Goal: Submit feedback/report problem: Provide input to the site owners about the experience or issues

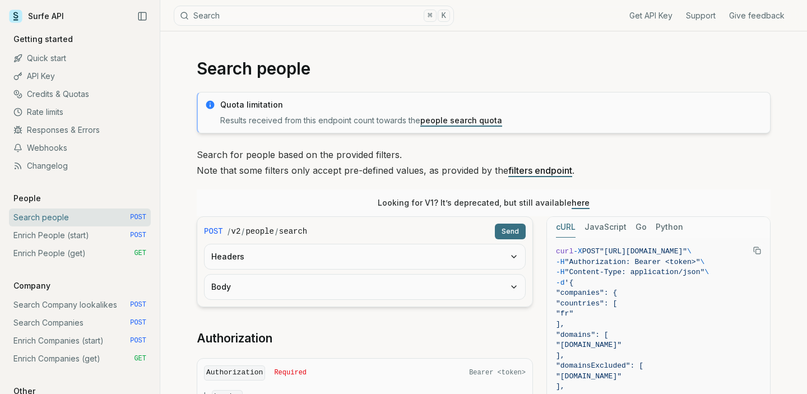
click at [362, 253] on button "Headers" at bounding box center [364, 256] width 320 height 25
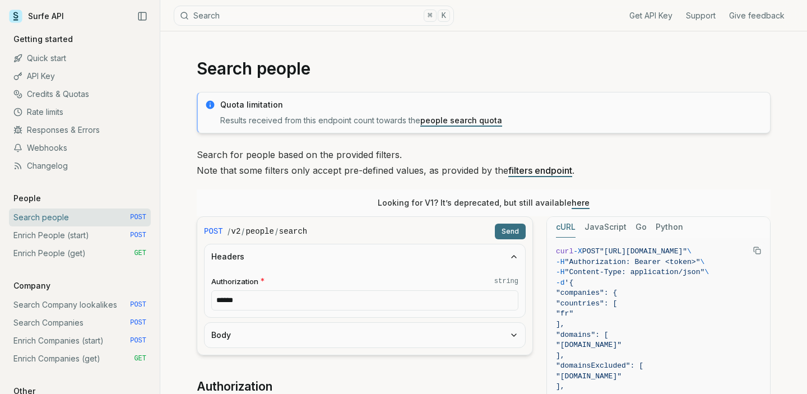
click at [356, 249] on button "Headers" at bounding box center [364, 256] width 320 height 25
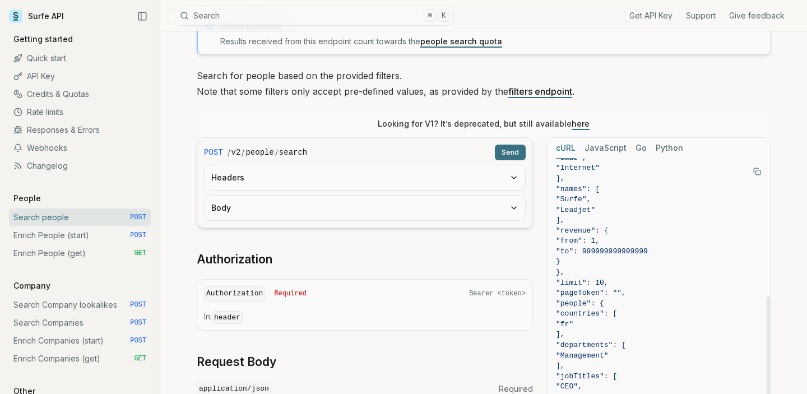
scroll to position [92, 0]
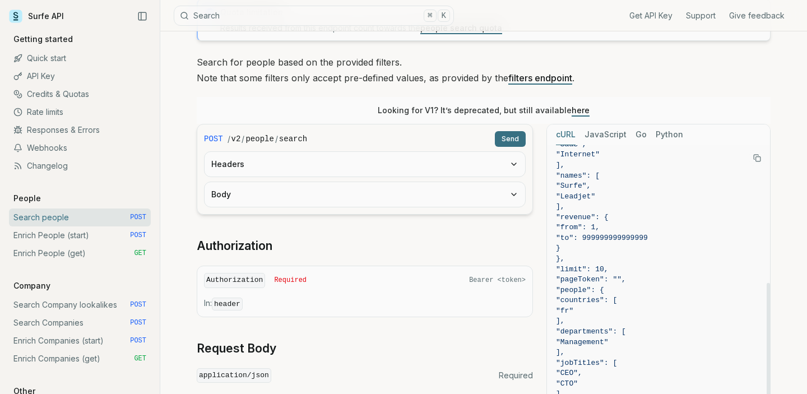
click at [758, 157] on rect "Copy Text" at bounding box center [758, 159] width 4 height 4
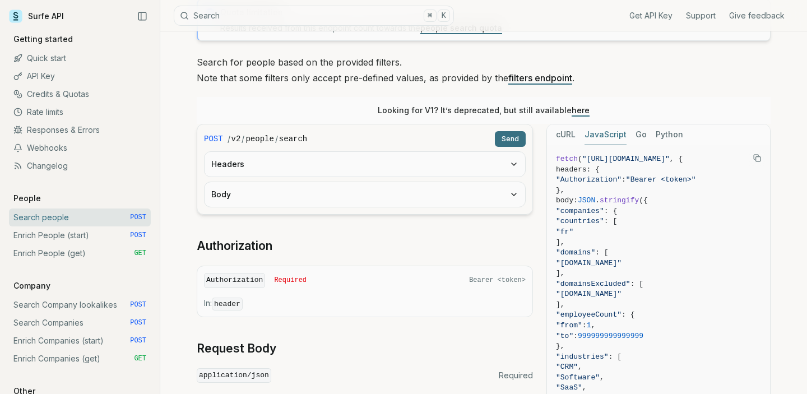
click at [613, 133] on button "JavaScript" at bounding box center [605, 134] width 42 height 21
click at [650, 136] on div "cURL JavaScript Go Python" at bounding box center [658, 134] width 223 height 21
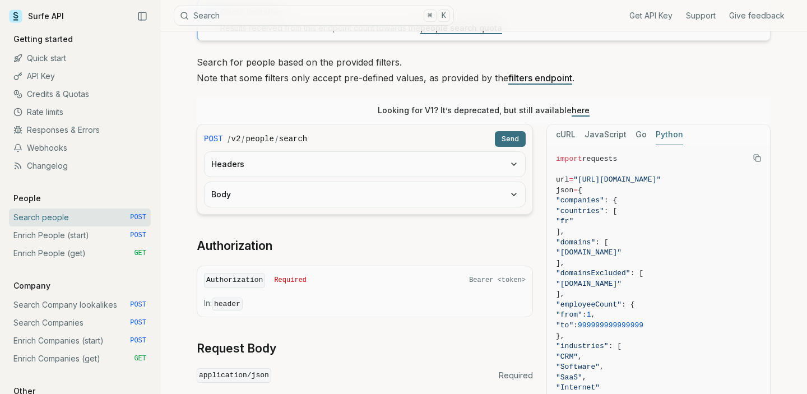
click at [666, 136] on button "Python" at bounding box center [668, 134] width 27 height 21
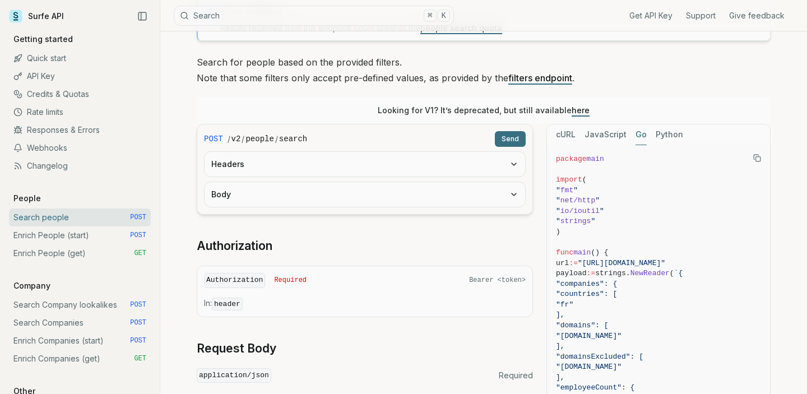
click at [637, 136] on button "Go" at bounding box center [640, 134] width 11 height 21
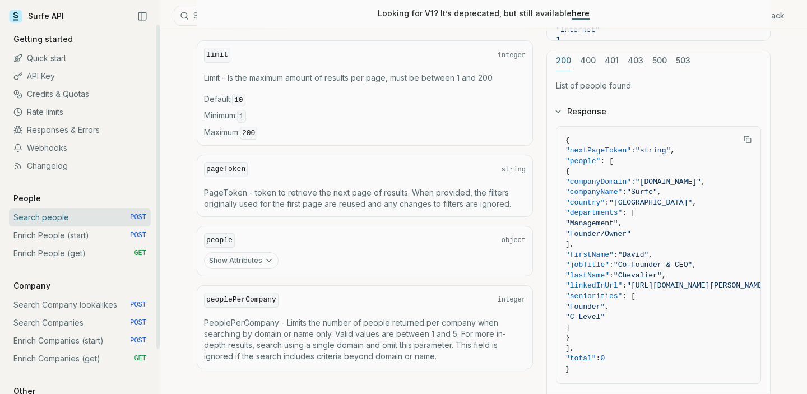
scroll to position [463, 0]
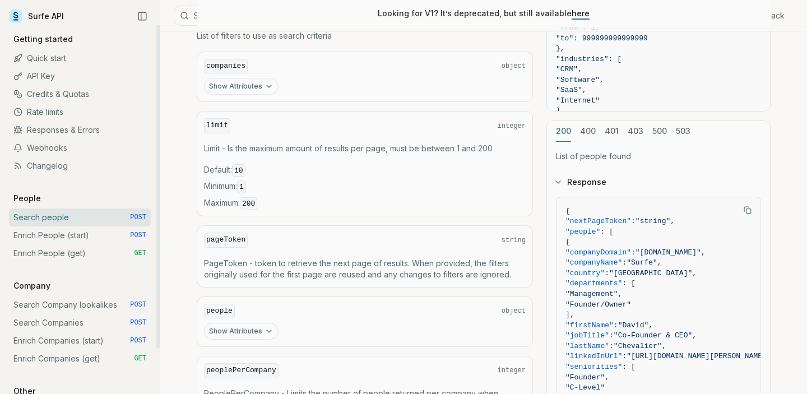
click at [47, 170] on link "Changelog" at bounding box center [80, 166] width 142 height 18
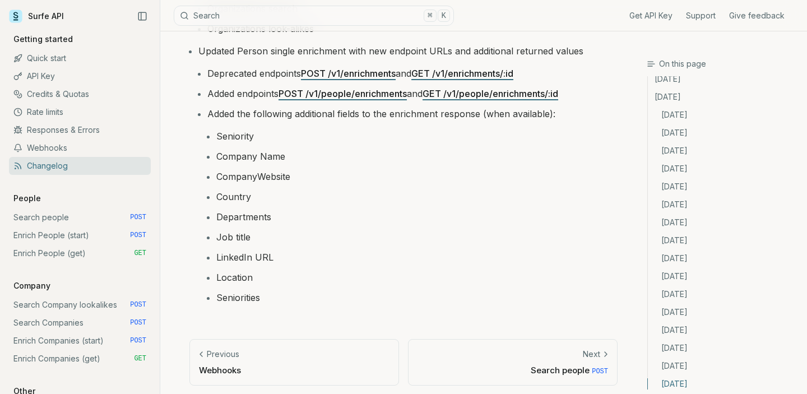
scroll to position [2047, 0]
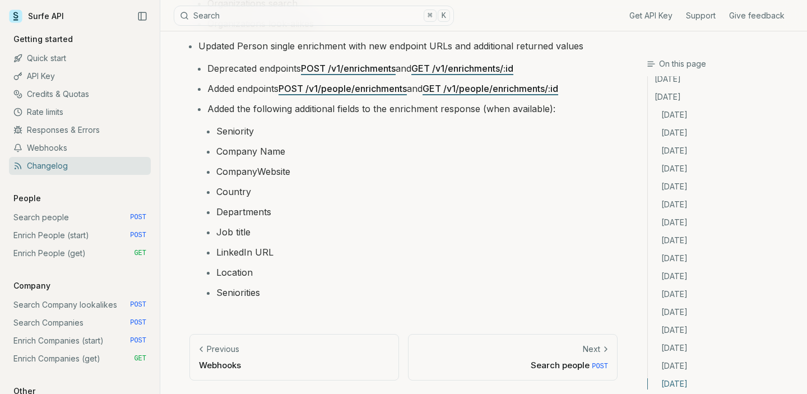
click at [741, 14] on link "Give feedback" at bounding box center [756, 15] width 55 height 11
